Goal: Check status: Check status

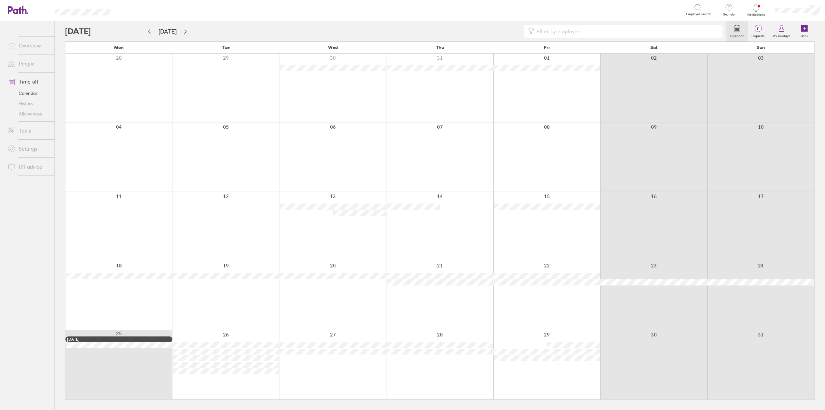
click at [754, 12] on div at bounding box center [756, 7] width 21 height 9
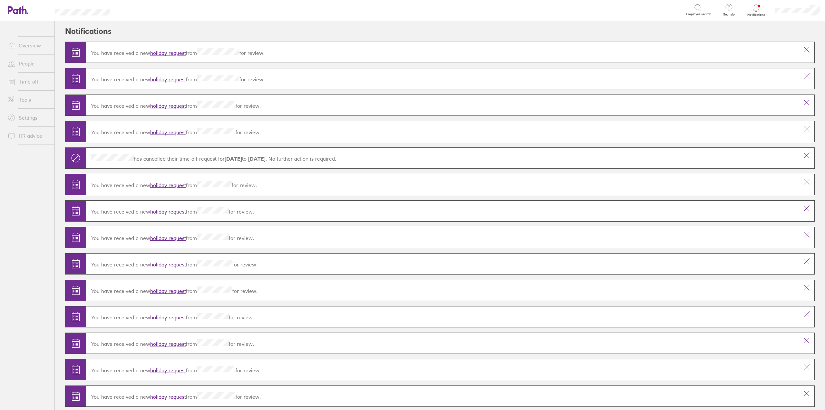
click at [167, 51] on link "holiday request" at bounding box center [168, 53] width 36 height 6
